Goal: Check status: Verify the current state of an ongoing process or item

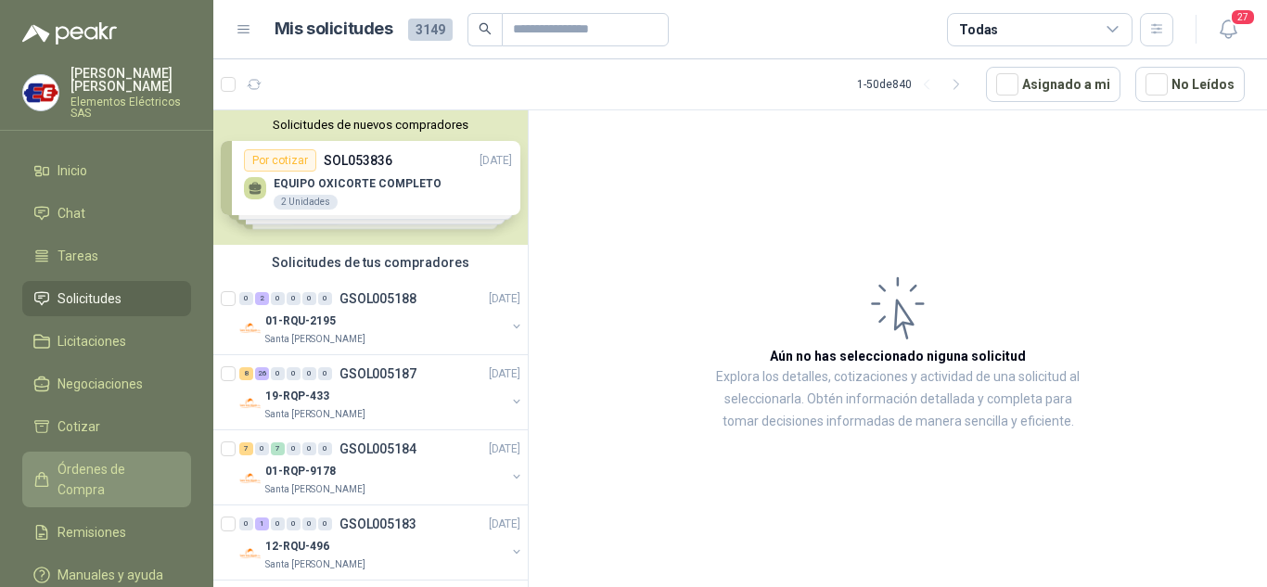
click at [96, 466] on span "Órdenes de Compra" at bounding box center [115, 479] width 116 height 41
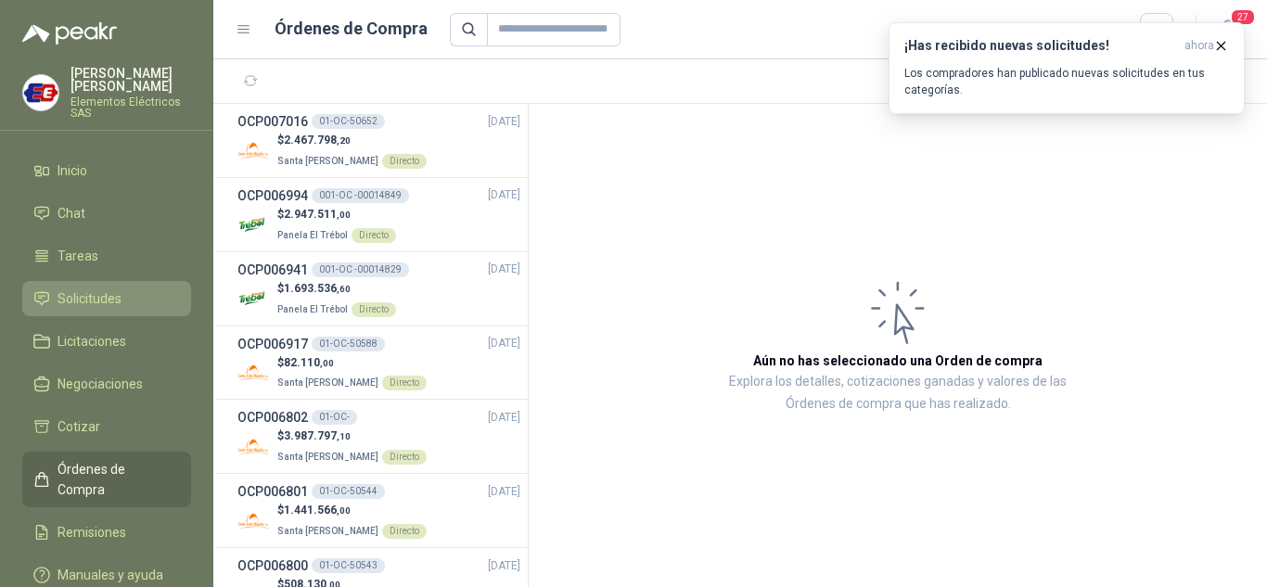
click at [75, 287] on link "Solicitudes" at bounding box center [106, 298] width 169 height 35
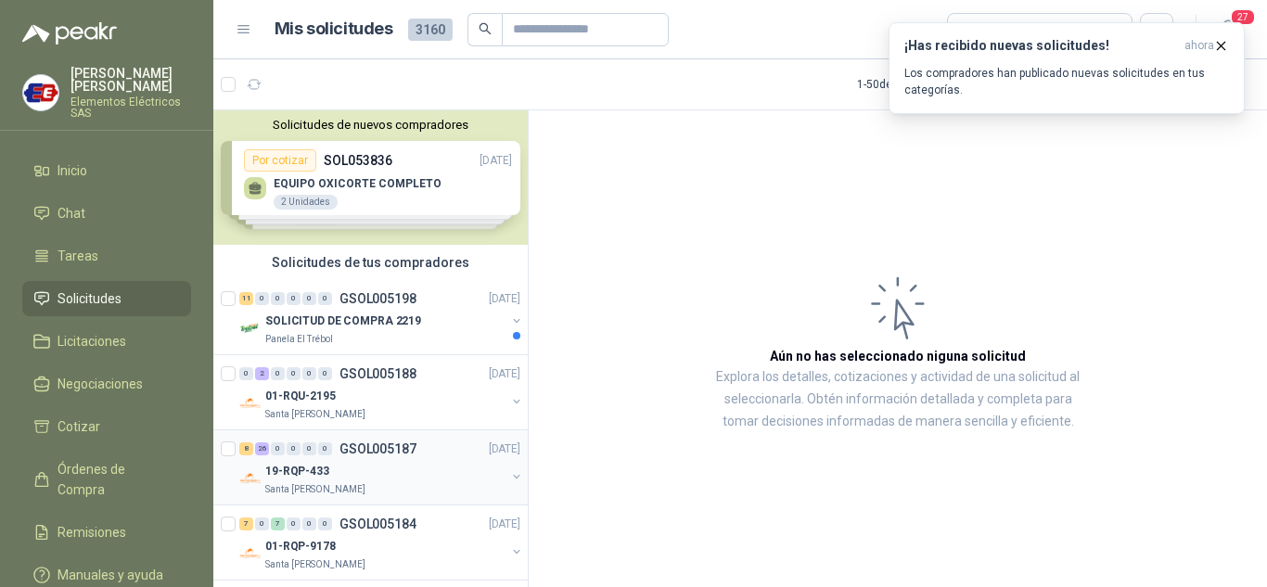
click at [307, 460] on div "19-RQP-433" at bounding box center [385, 471] width 240 height 22
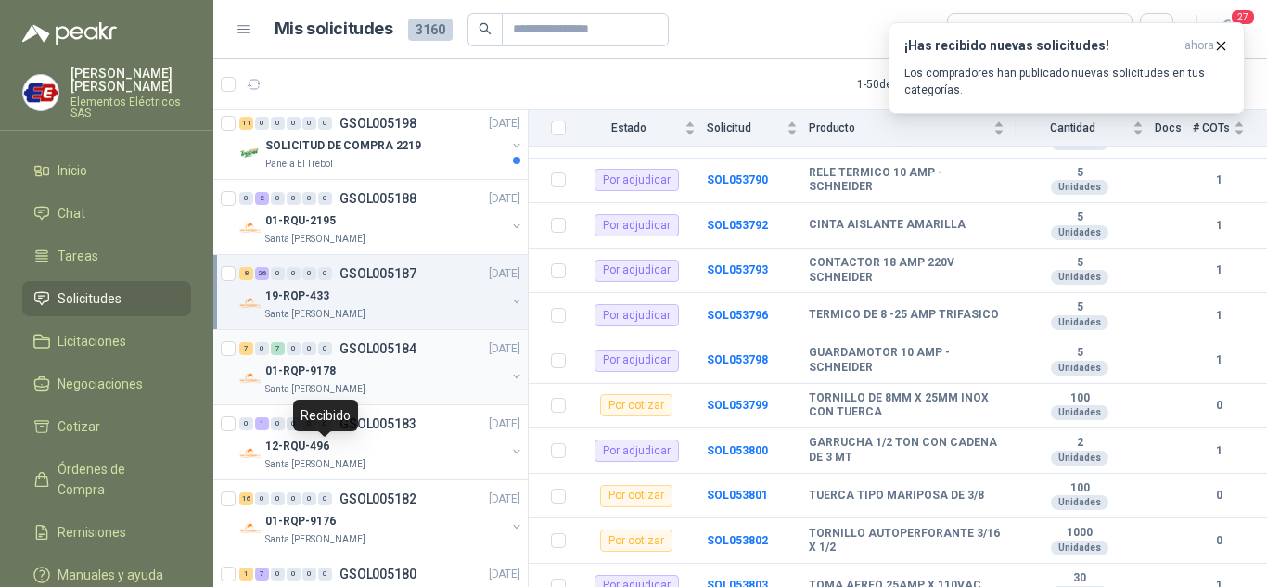
scroll to position [185, 0]
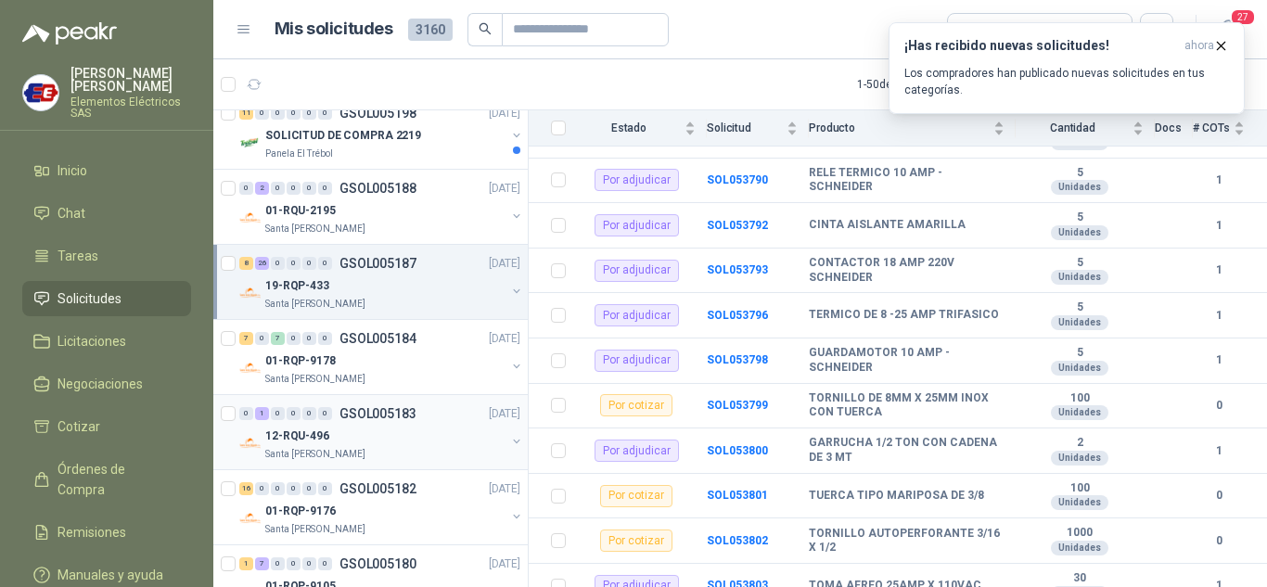
click at [285, 416] on div "0 1 0 0 0 0" at bounding box center [285, 413] width 93 height 13
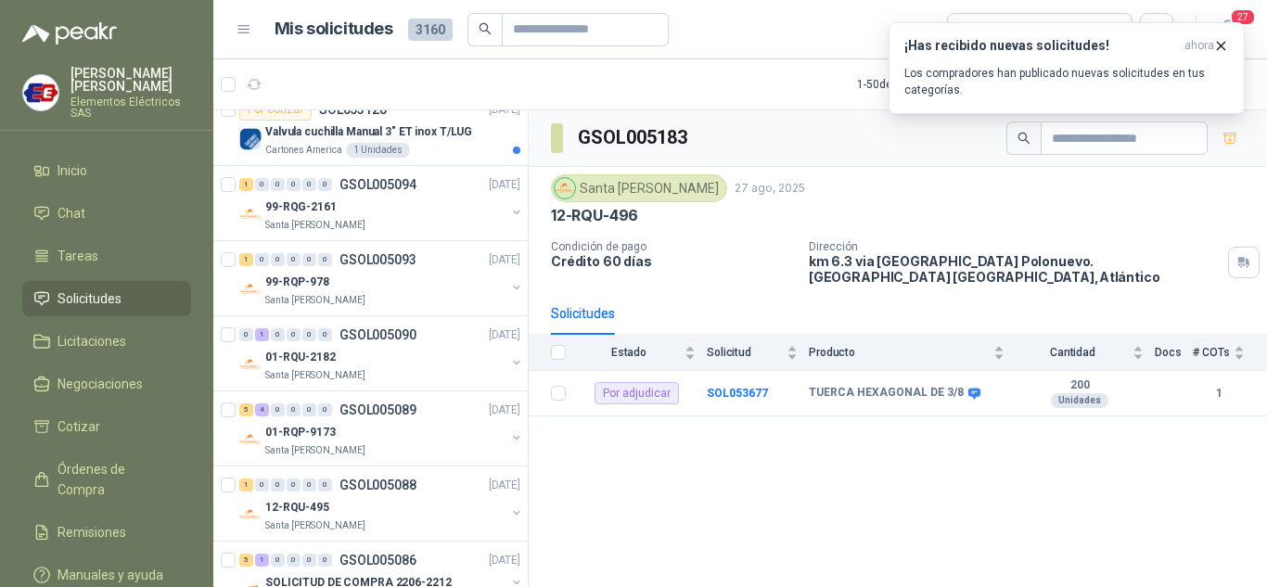
scroll to position [1484, 0]
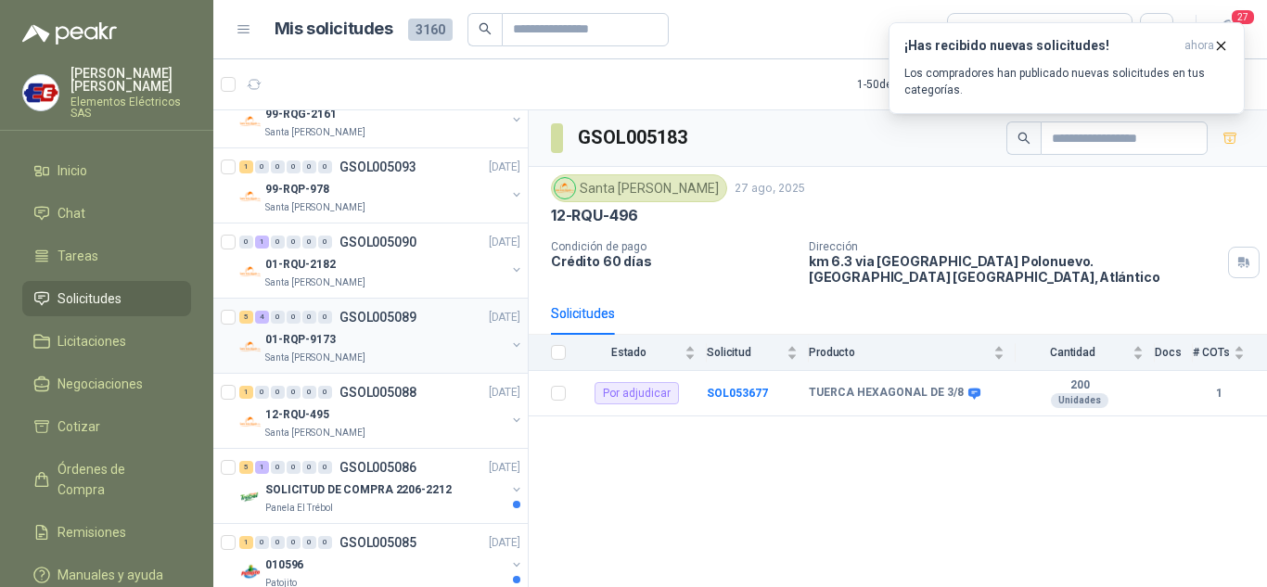
click at [328, 326] on div "5 4 0 0 0 0 GSOL005089 [DATE]" at bounding box center [381, 317] width 285 height 22
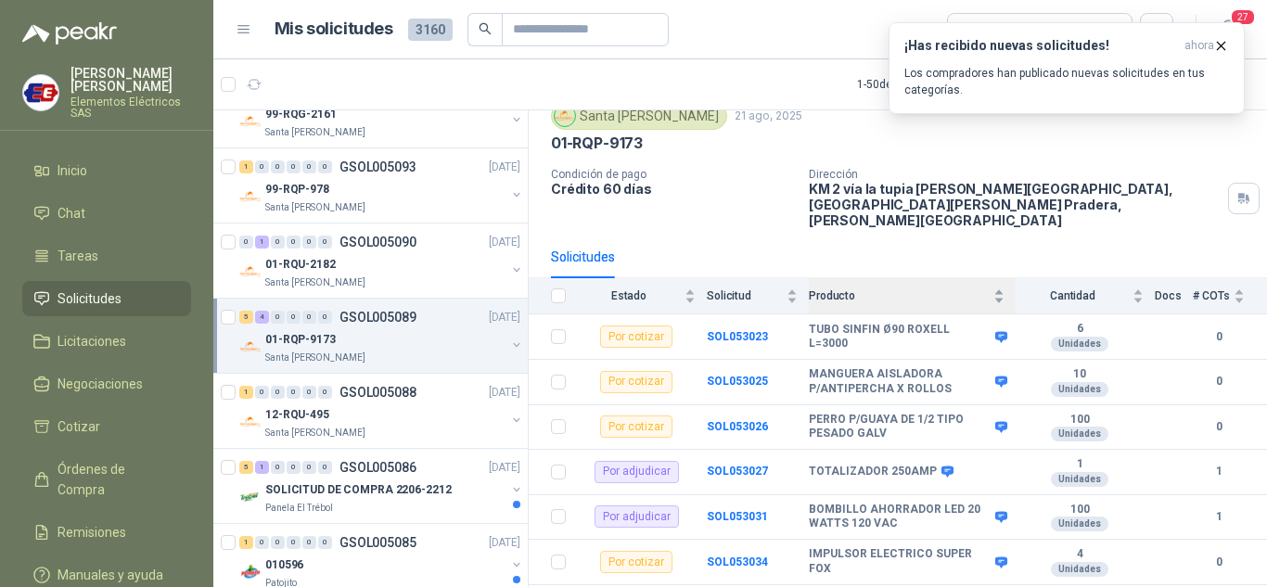
scroll to position [184, 0]
